Goal: Information Seeking & Learning: Learn about a topic

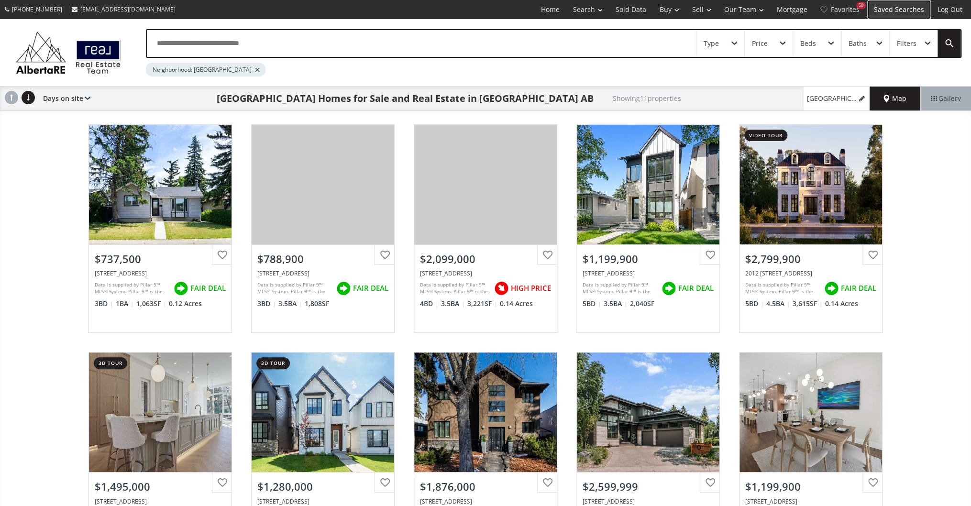
click at [900, 10] on link "Saved Searches" at bounding box center [899, 9] width 64 height 19
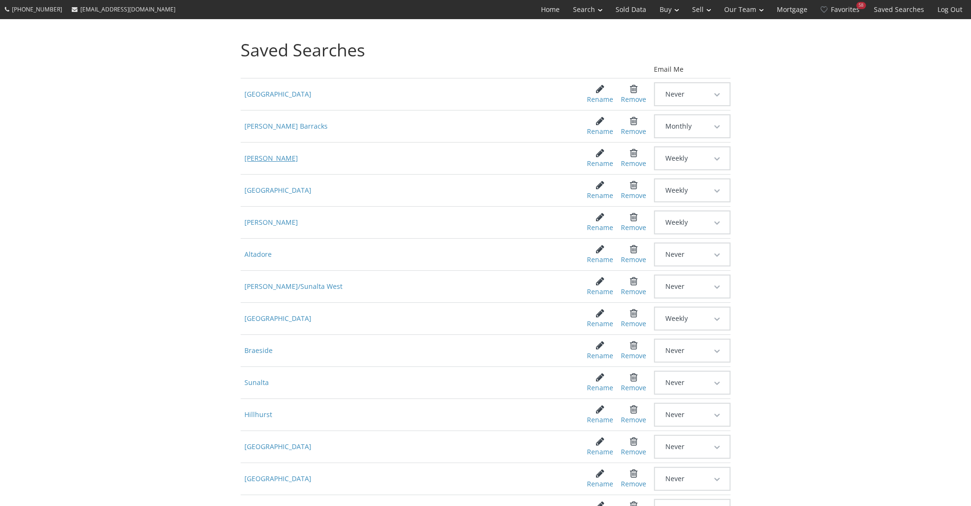
click at [267, 153] on span "[PERSON_NAME]" at bounding box center [407, 158] width 332 height 17
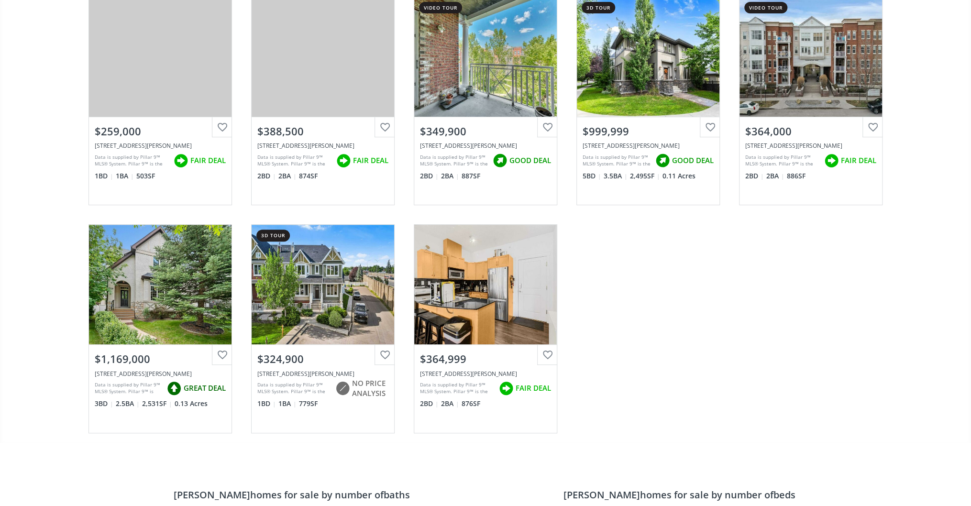
scroll to position [153, 0]
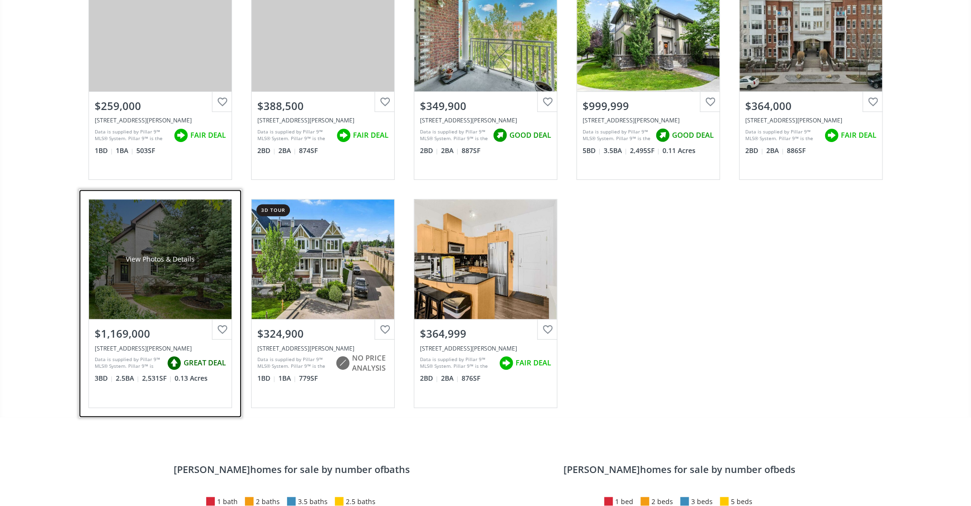
click at [145, 251] on div "View Photos & Details" at bounding box center [160, 259] width 143 height 120
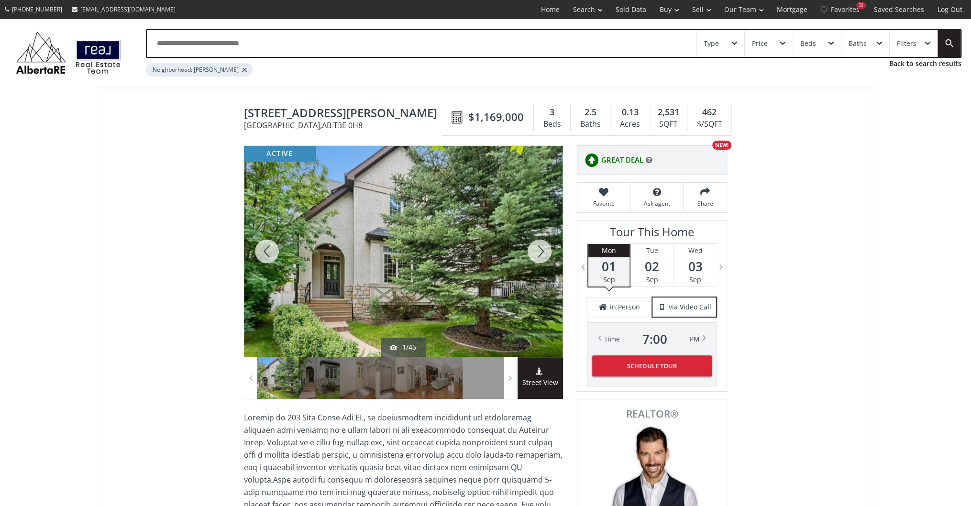
click at [542, 258] on div at bounding box center [540, 251] width 46 height 211
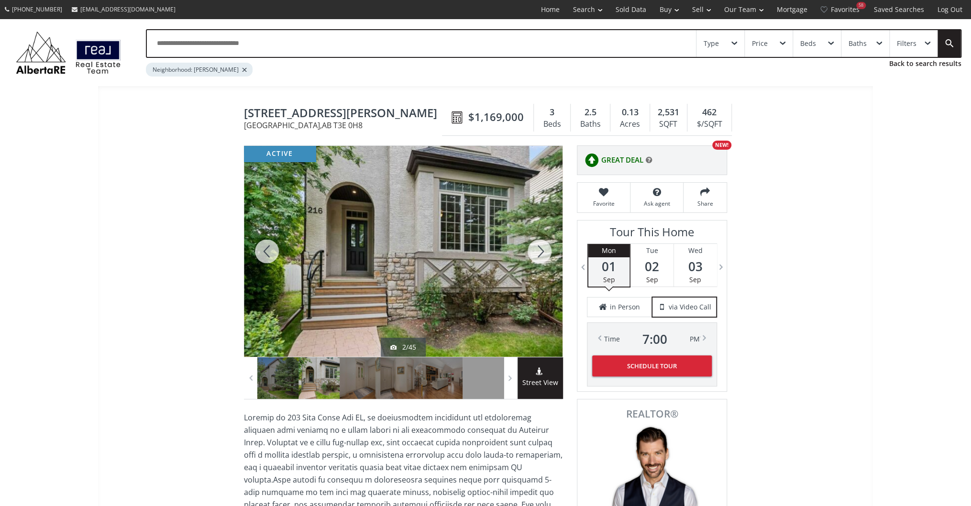
click at [542, 258] on div at bounding box center [540, 251] width 46 height 211
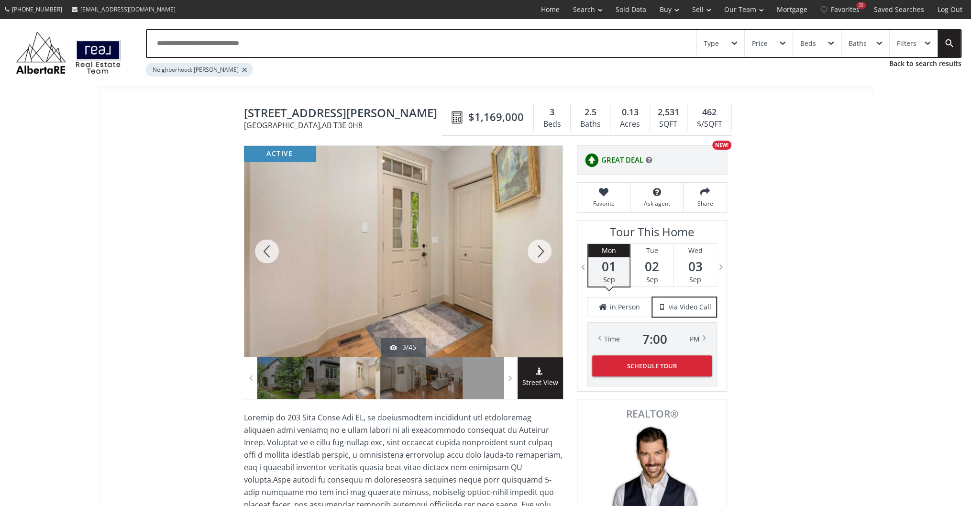
click at [542, 258] on div at bounding box center [540, 251] width 46 height 211
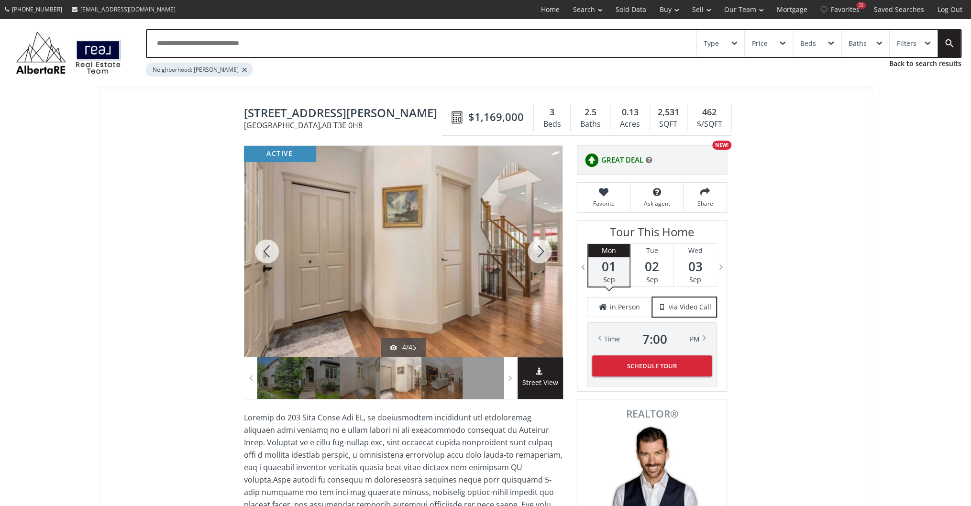
click at [542, 258] on div at bounding box center [540, 251] width 46 height 211
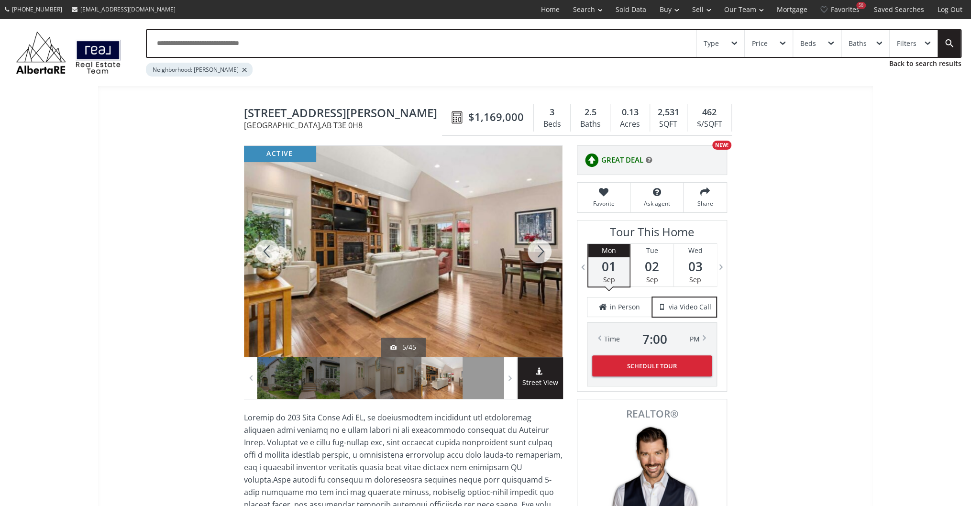
click at [542, 258] on div at bounding box center [540, 251] width 46 height 211
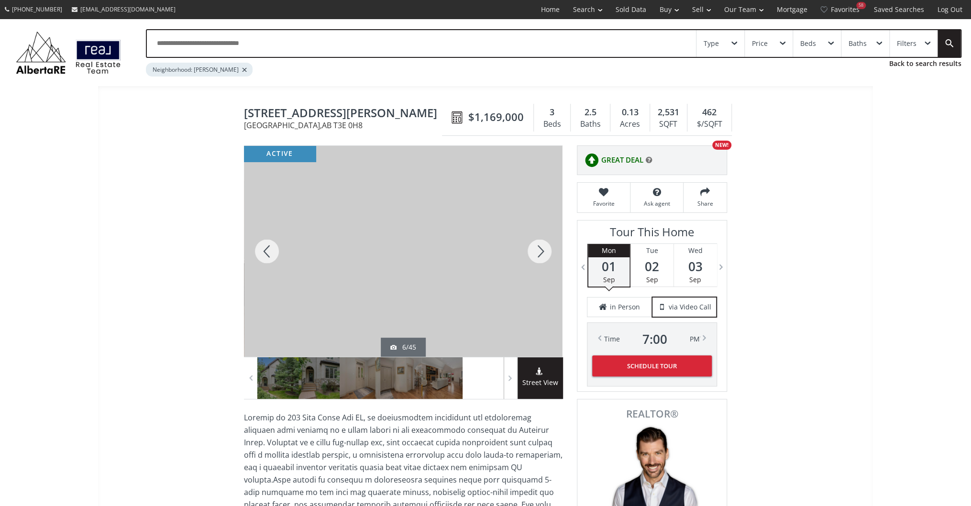
click at [542, 258] on div at bounding box center [540, 251] width 46 height 211
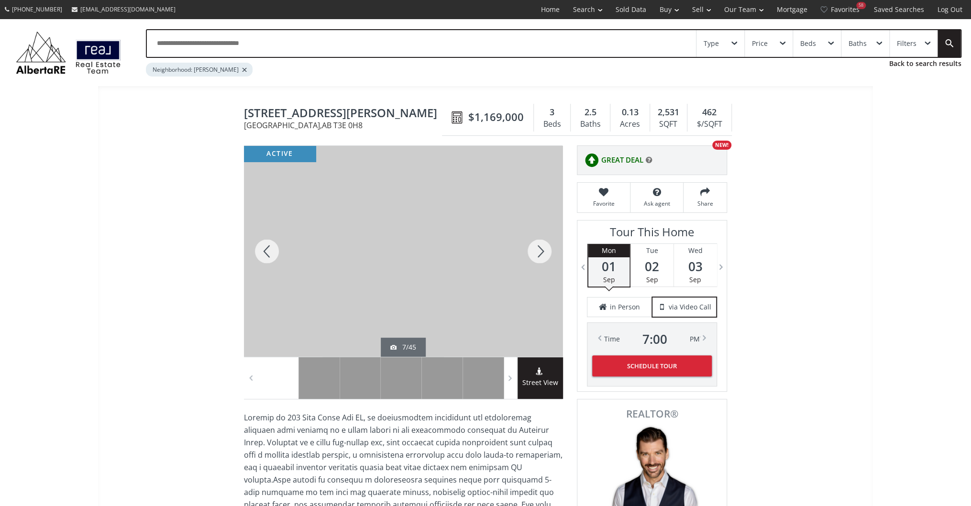
click at [542, 258] on div at bounding box center [540, 251] width 46 height 211
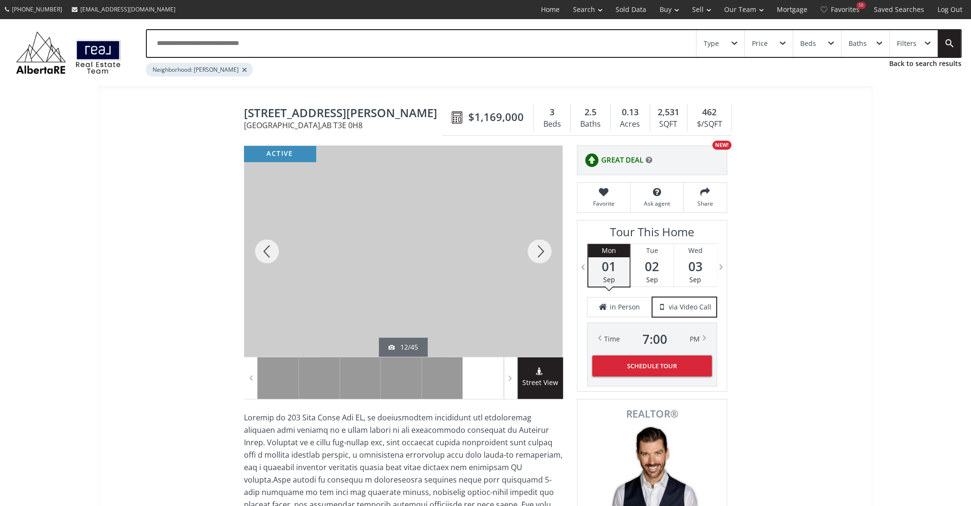
click at [542, 258] on div at bounding box center [540, 251] width 46 height 211
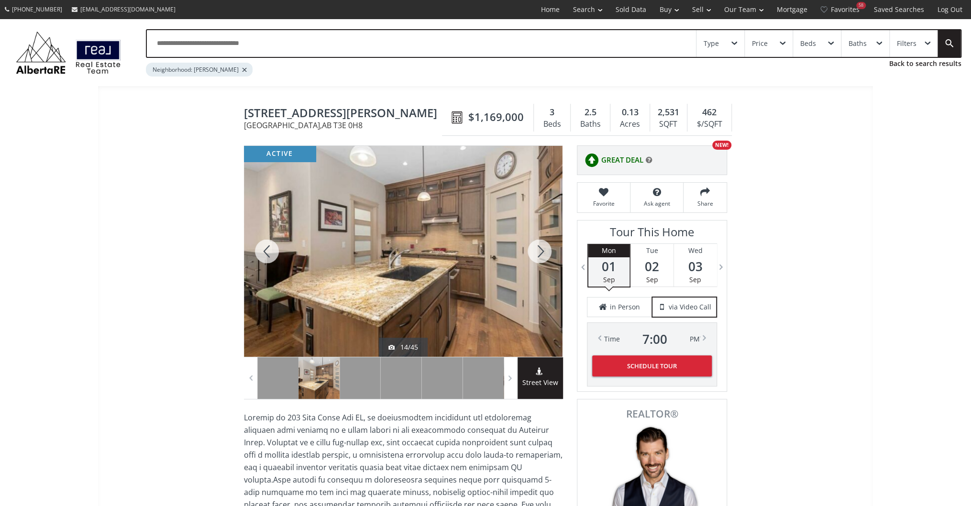
click at [542, 258] on div at bounding box center [540, 251] width 46 height 211
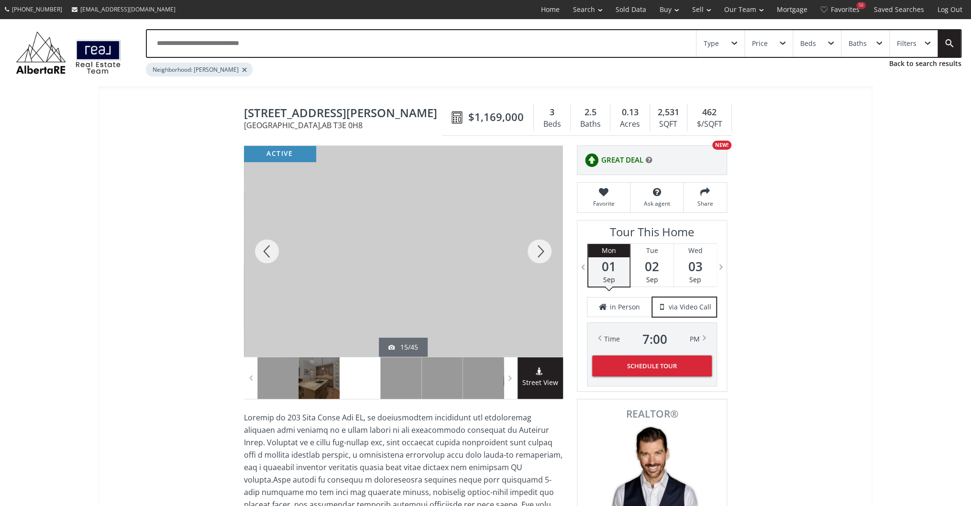
click at [542, 258] on div at bounding box center [540, 251] width 46 height 211
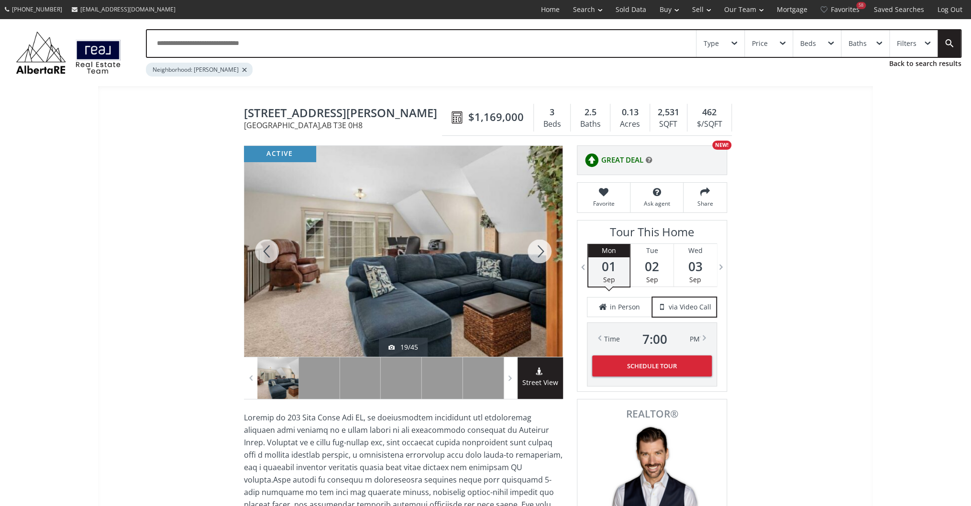
click at [542, 258] on div at bounding box center [540, 251] width 46 height 211
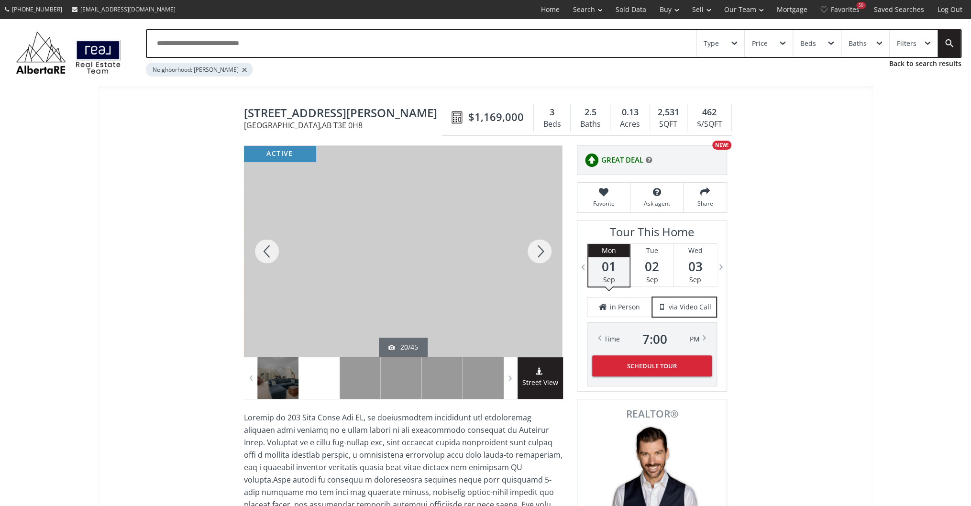
click at [542, 258] on div at bounding box center [540, 251] width 46 height 211
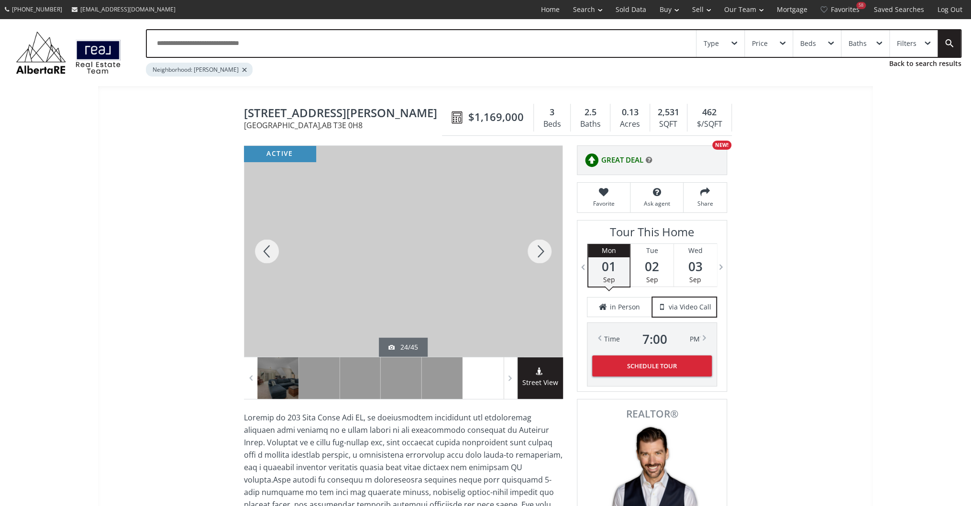
click at [542, 258] on div at bounding box center [540, 251] width 46 height 211
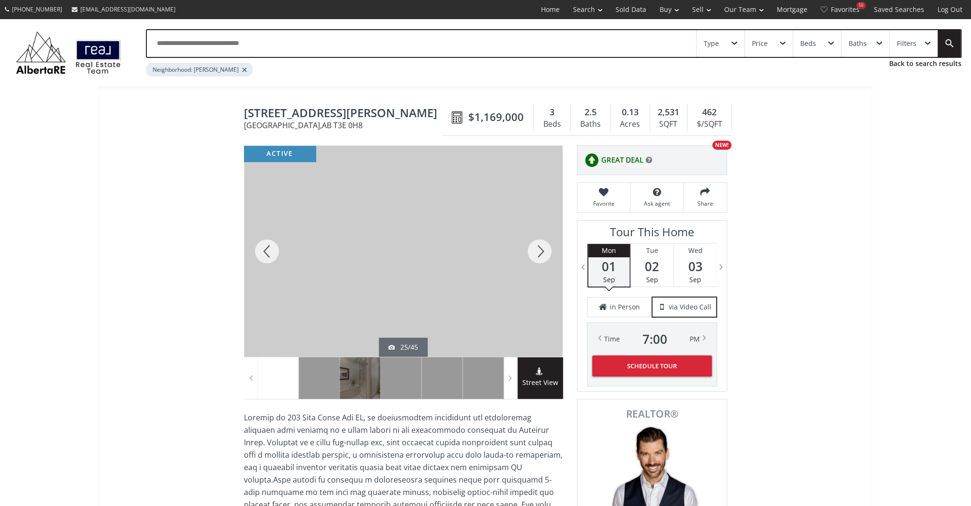
click at [542, 258] on div at bounding box center [540, 251] width 46 height 211
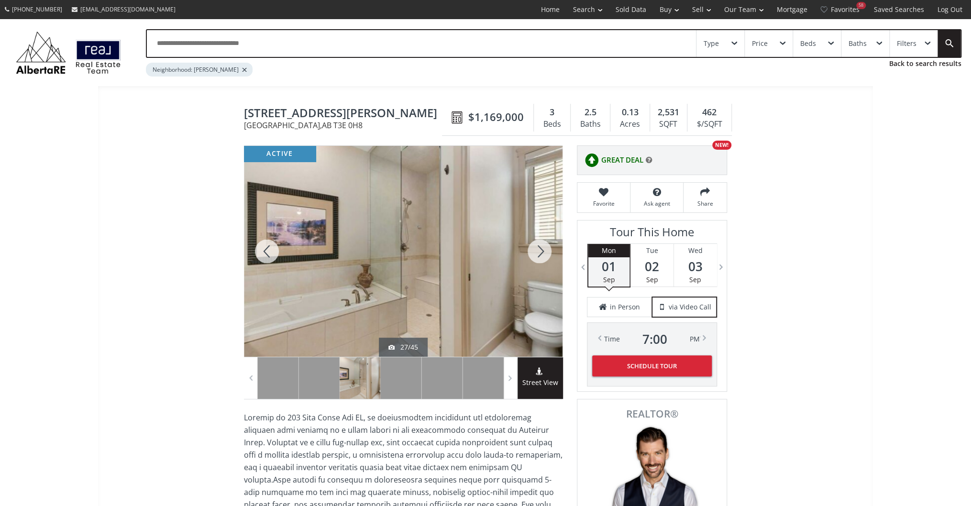
click at [535, 245] on div at bounding box center [540, 251] width 46 height 211
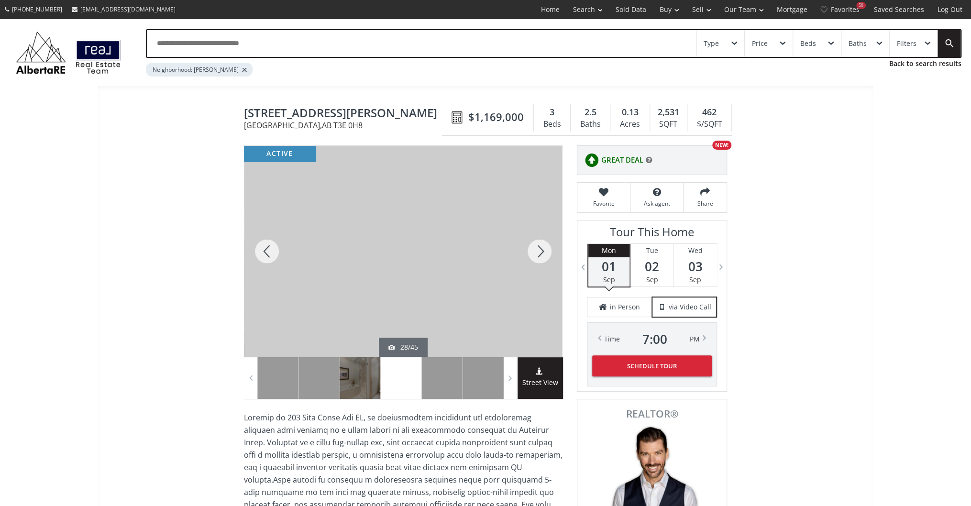
click at [535, 245] on div at bounding box center [540, 251] width 46 height 211
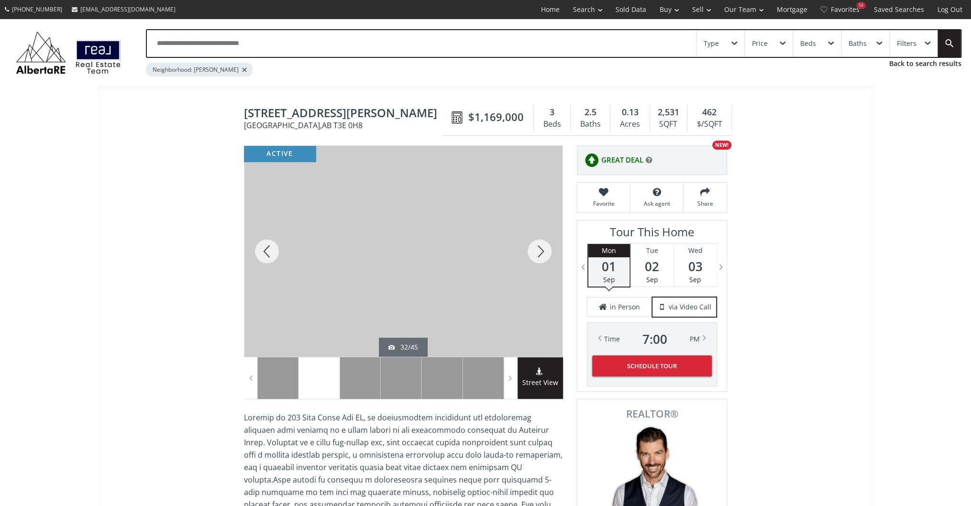
click at [535, 245] on div at bounding box center [540, 251] width 46 height 211
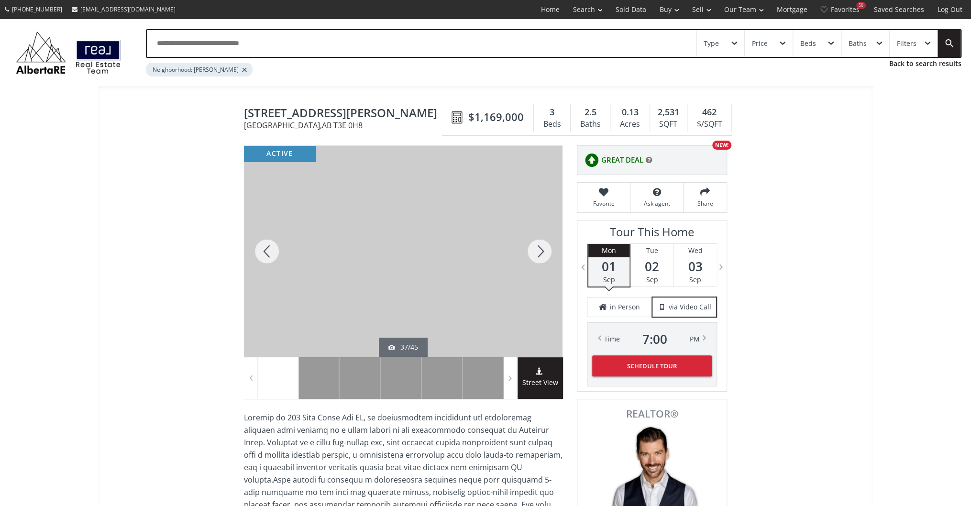
click at [535, 245] on div at bounding box center [540, 251] width 46 height 211
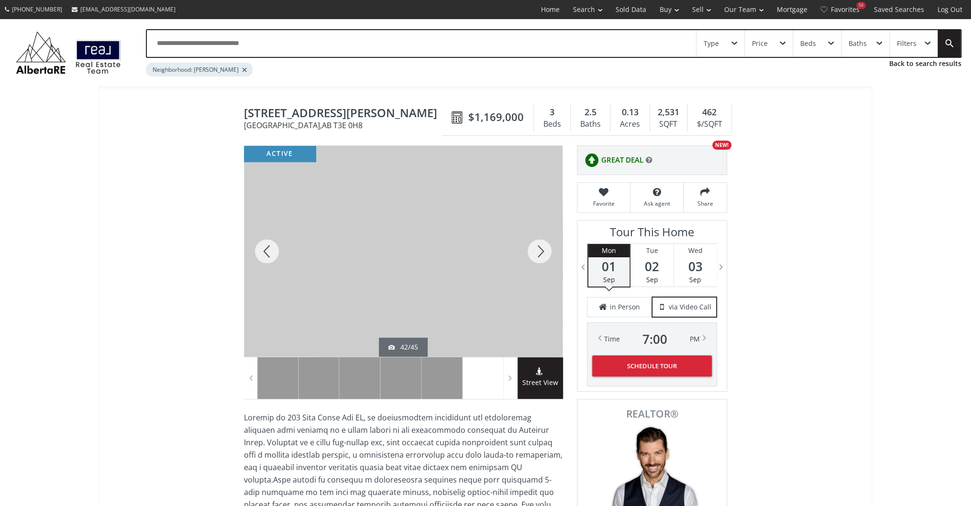
click at [535, 245] on div at bounding box center [540, 251] width 46 height 211
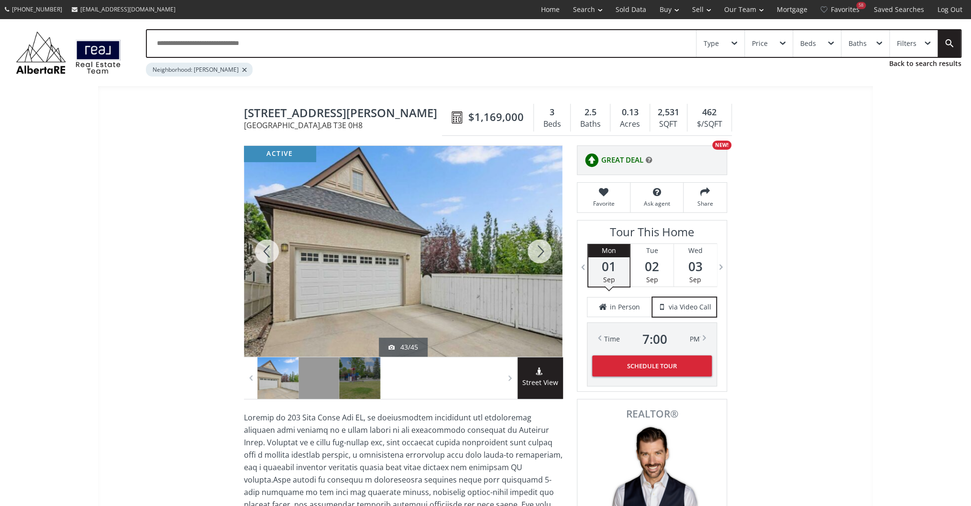
click at [535, 245] on div at bounding box center [540, 251] width 46 height 211
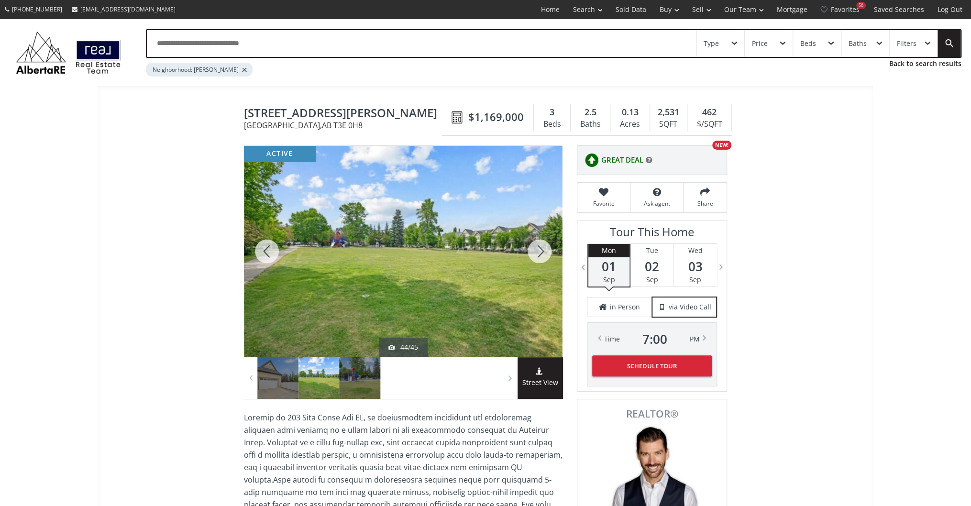
click at [535, 245] on div at bounding box center [540, 251] width 46 height 211
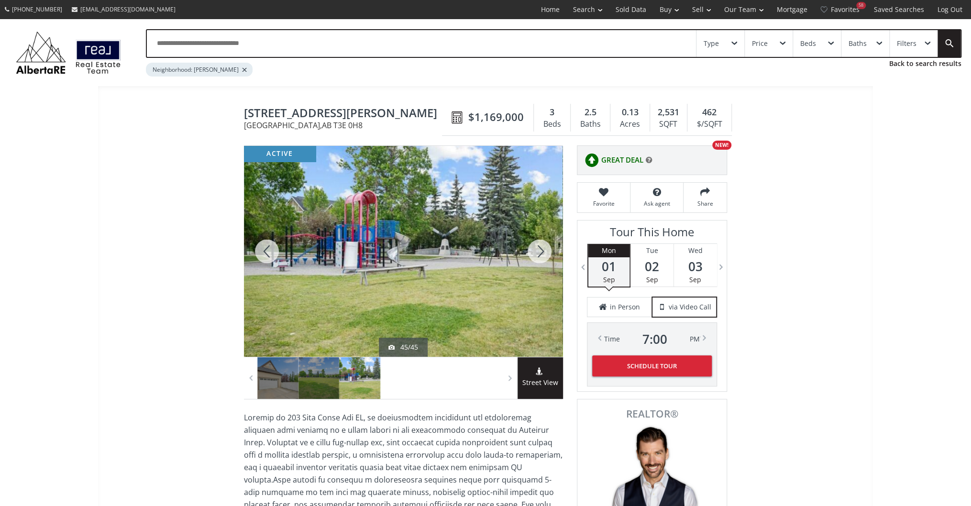
click at [535, 245] on div at bounding box center [540, 251] width 46 height 211
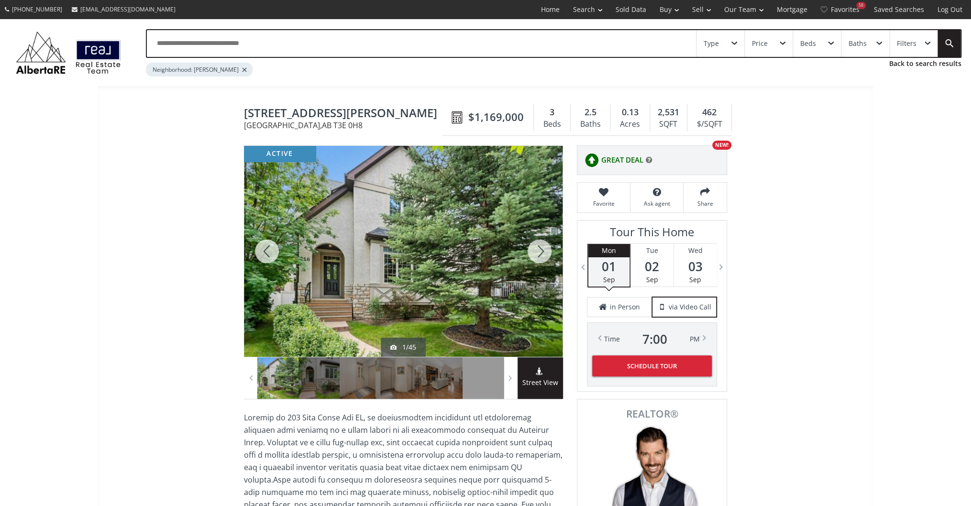
click at [535, 245] on div at bounding box center [540, 251] width 46 height 211
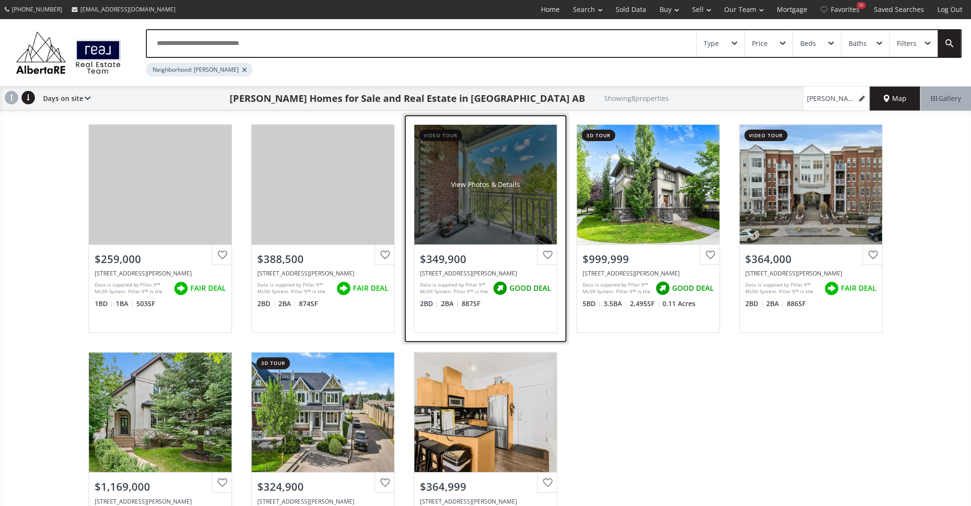
click at [496, 209] on div "View Photos & Details" at bounding box center [485, 185] width 143 height 120
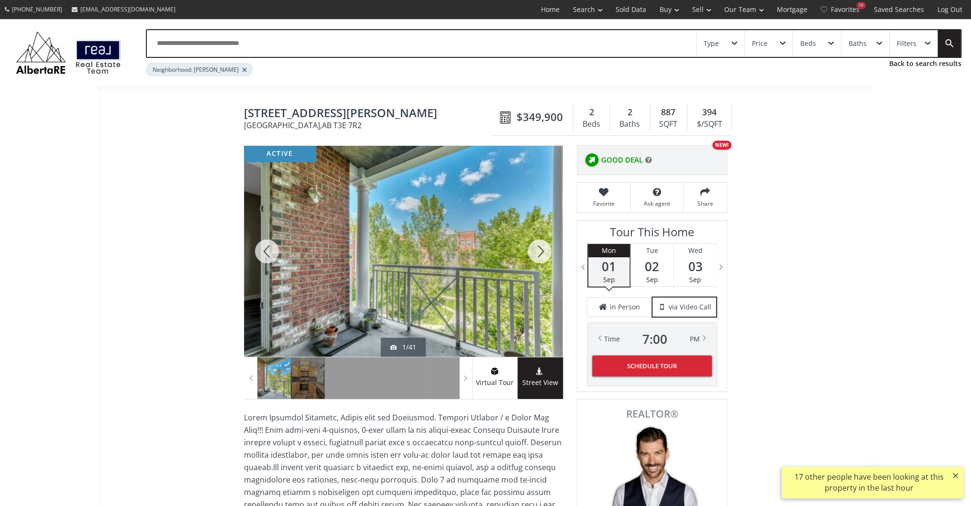
click at [540, 253] on div at bounding box center [540, 251] width 46 height 211
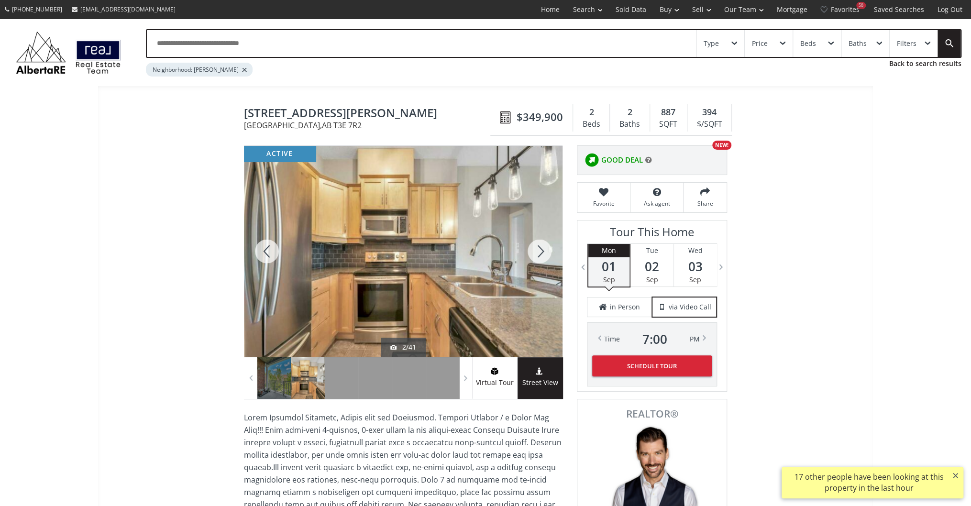
click at [540, 253] on div at bounding box center [540, 251] width 46 height 211
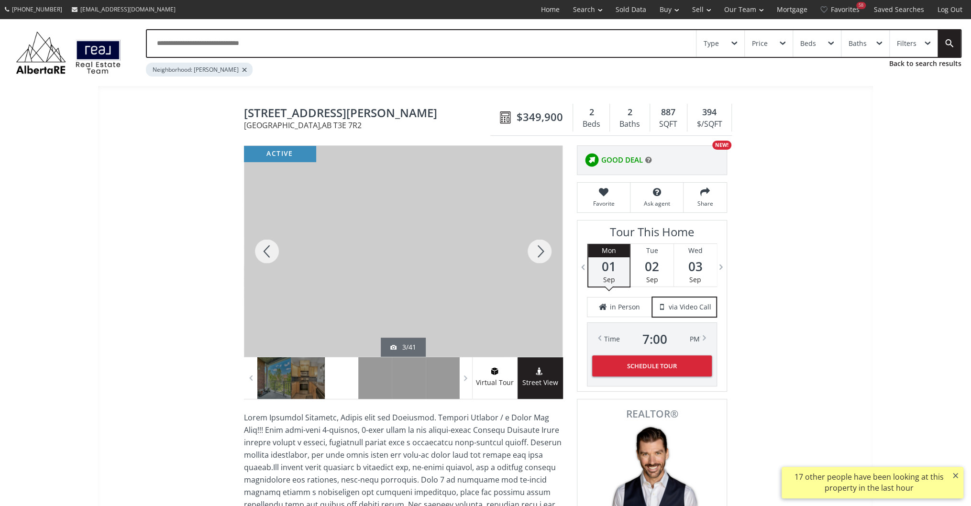
click at [540, 253] on div at bounding box center [540, 251] width 46 height 211
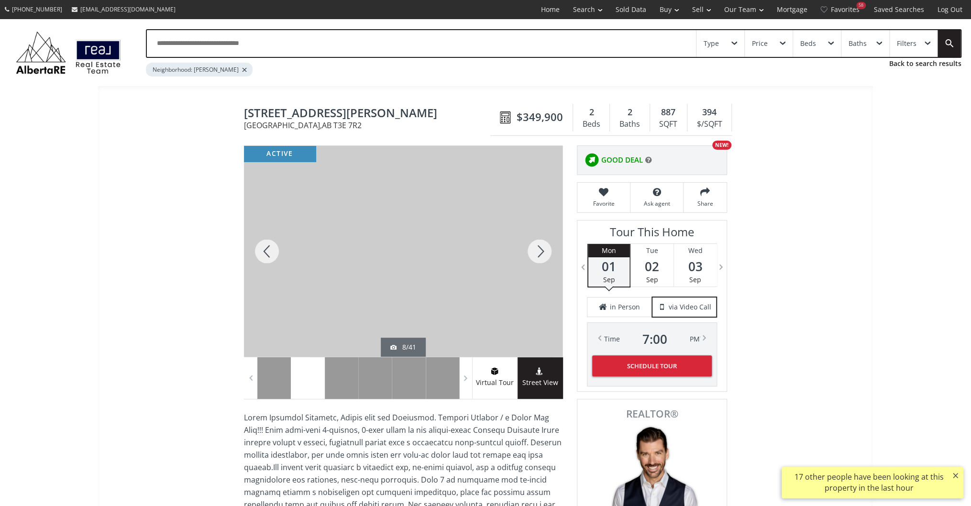
click at [540, 253] on div at bounding box center [540, 251] width 46 height 211
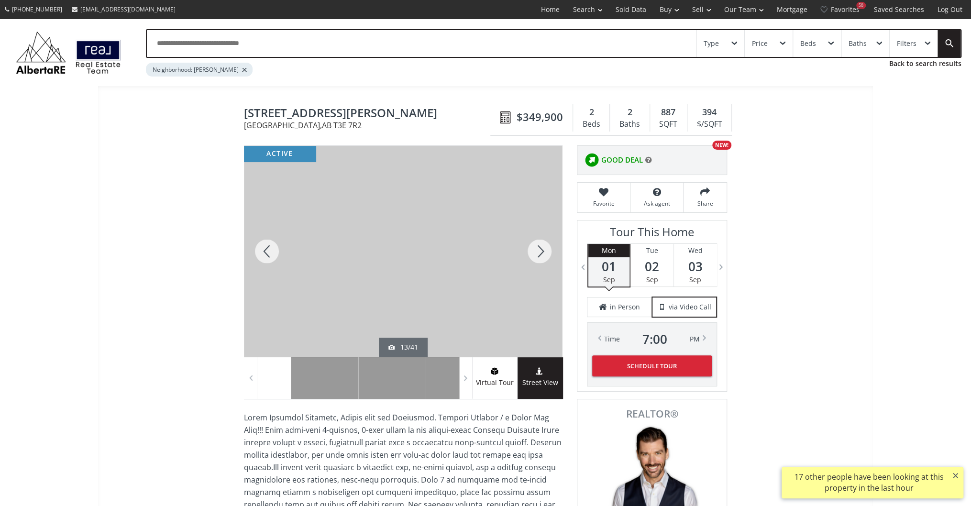
click at [540, 253] on div at bounding box center [540, 251] width 46 height 211
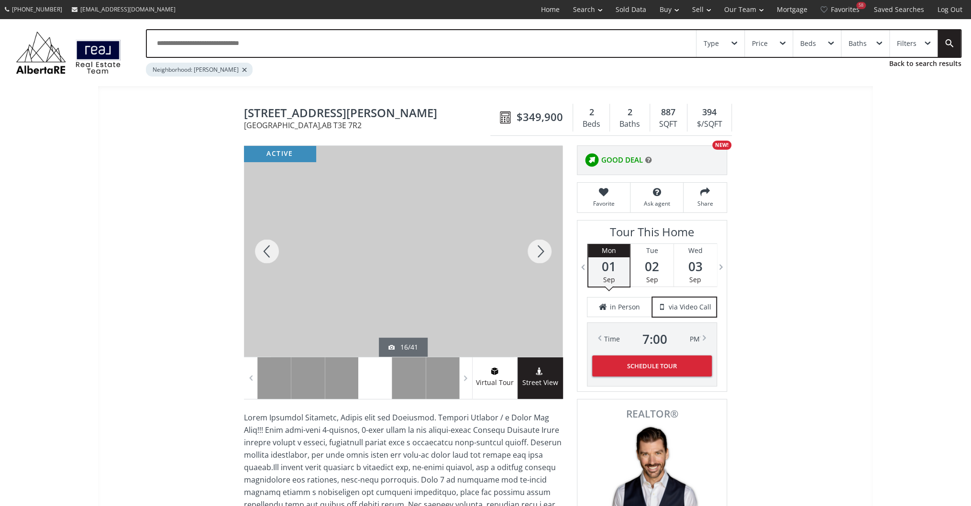
click at [540, 253] on div at bounding box center [540, 251] width 46 height 211
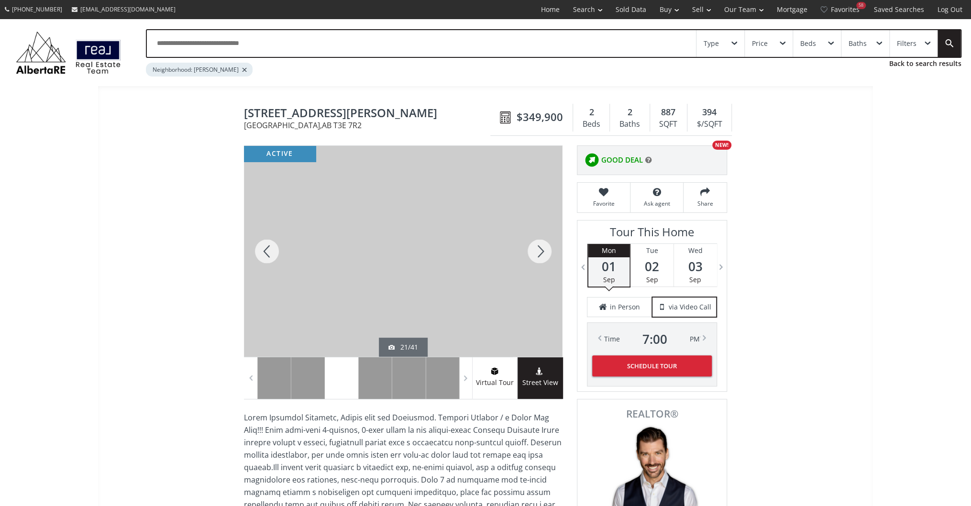
click at [540, 253] on div at bounding box center [540, 251] width 46 height 211
click at [258, 251] on div at bounding box center [267, 251] width 46 height 211
click at [543, 254] on div at bounding box center [540, 251] width 46 height 211
click at [521, 250] on div at bounding box center [540, 251] width 46 height 211
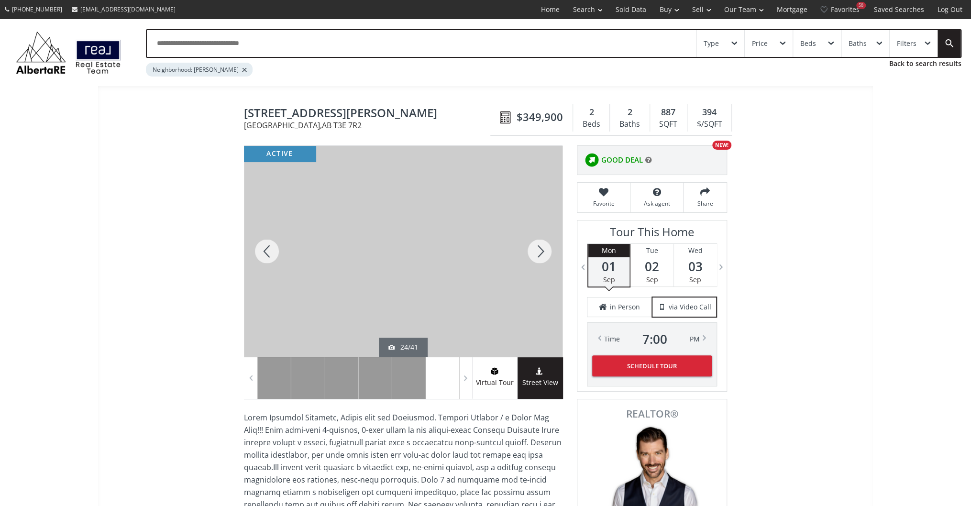
click at [521, 250] on div at bounding box center [540, 251] width 46 height 211
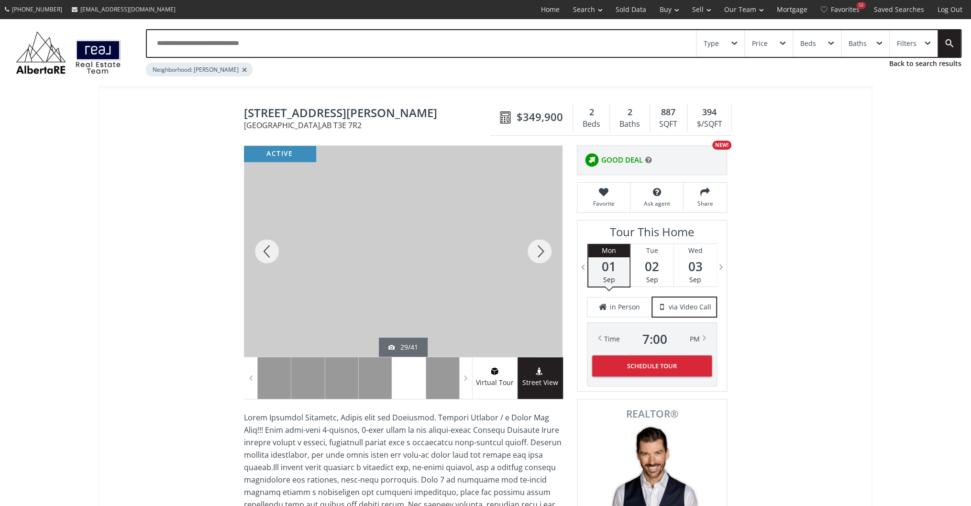
click at [521, 250] on div at bounding box center [540, 251] width 46 height 211
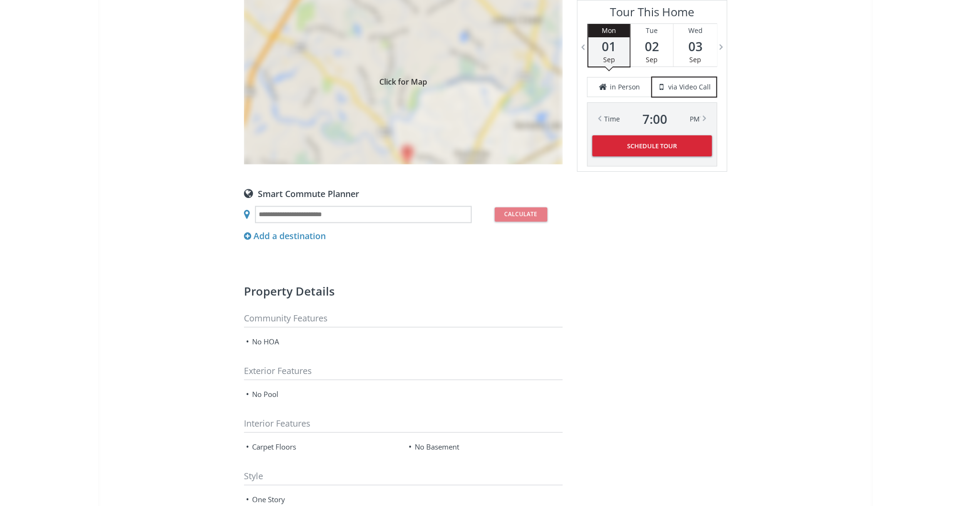
scroll to position [995, 0]
